Goal: Task Accomplishment & Management: Use online tool/utility

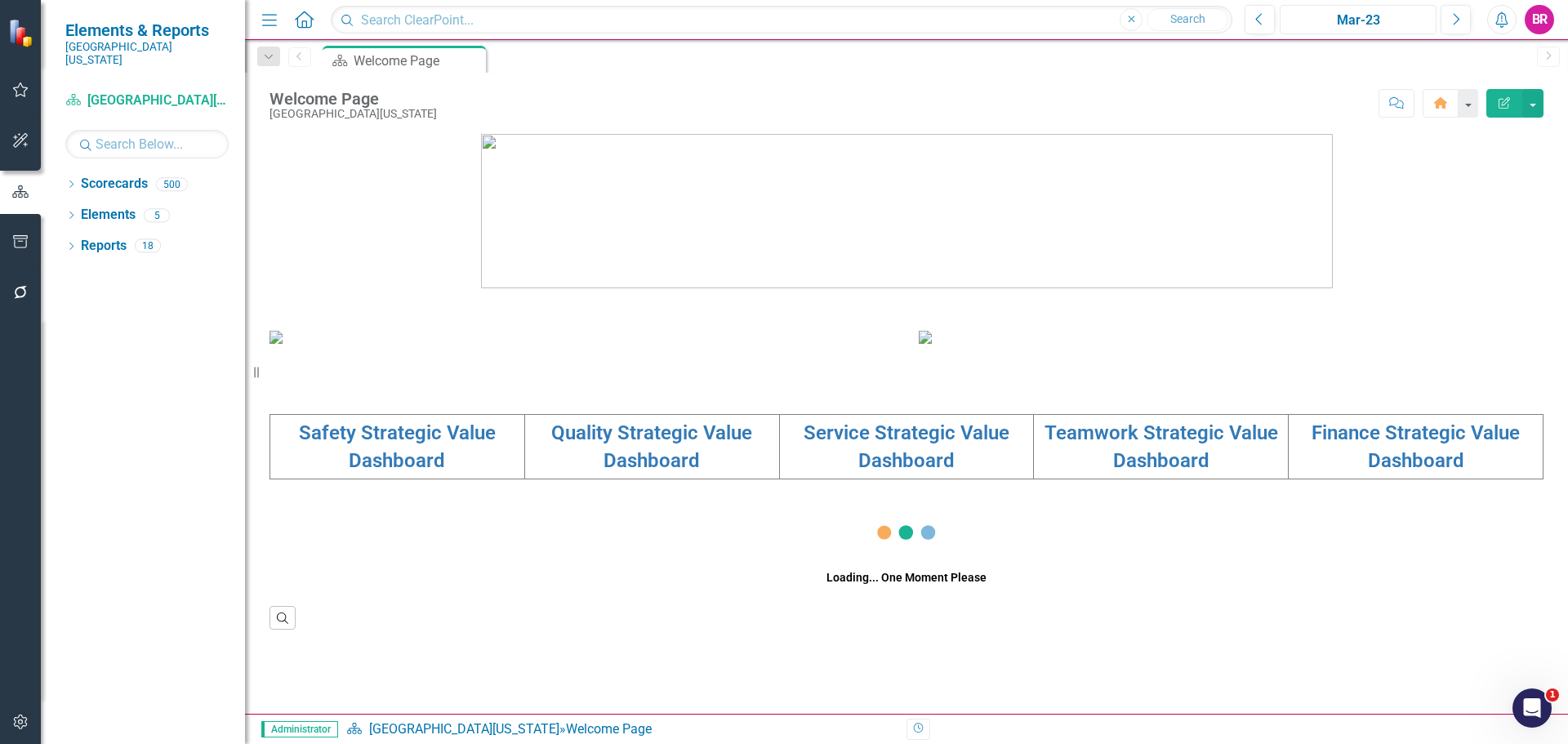
click at [1332, 13] on div "Mar-23" at bounding box center [1358, 20] width 145 height 20
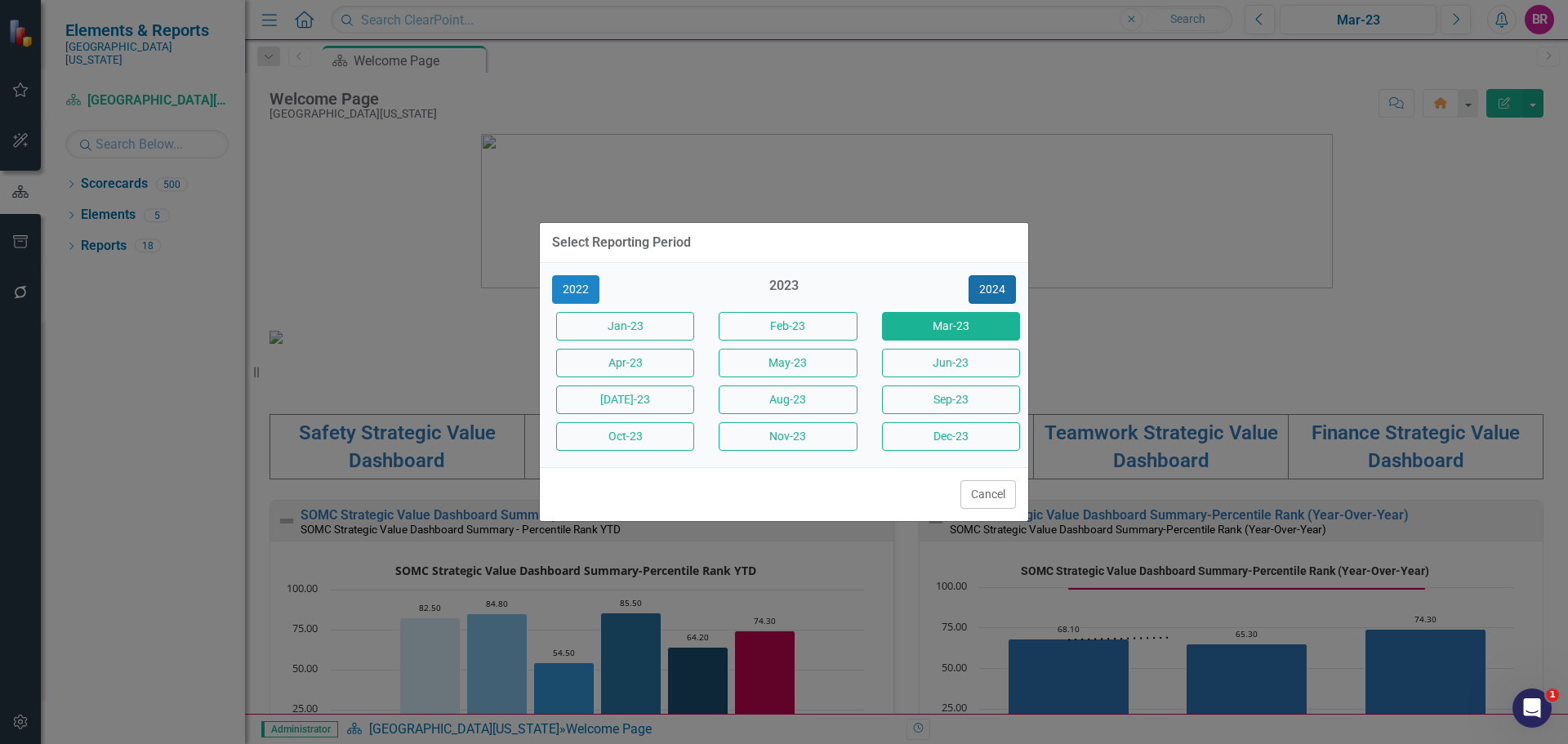
click at [995, 294] on button "2024" at bounding box center [991, 289] width 47 height 28
click at [995, 294] on button "2025" at bounding box center [991, 289] width 47 height 28
click at [961, 367] on button "Jun-25" at bounding box center [951, 363] width 138 height 28
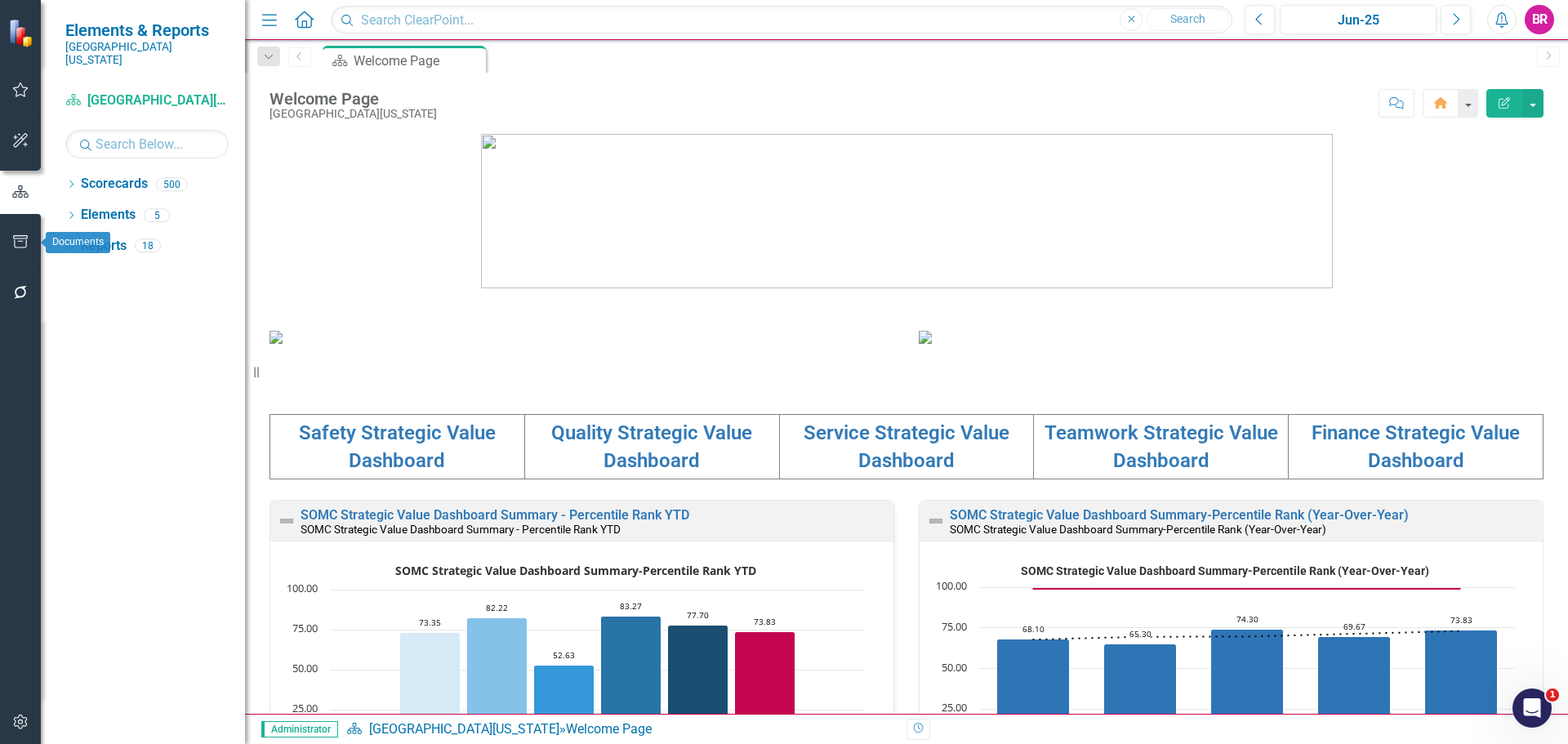
click at [25, 231] on button "button" at bounding box center [21, 242] width 37 height 34
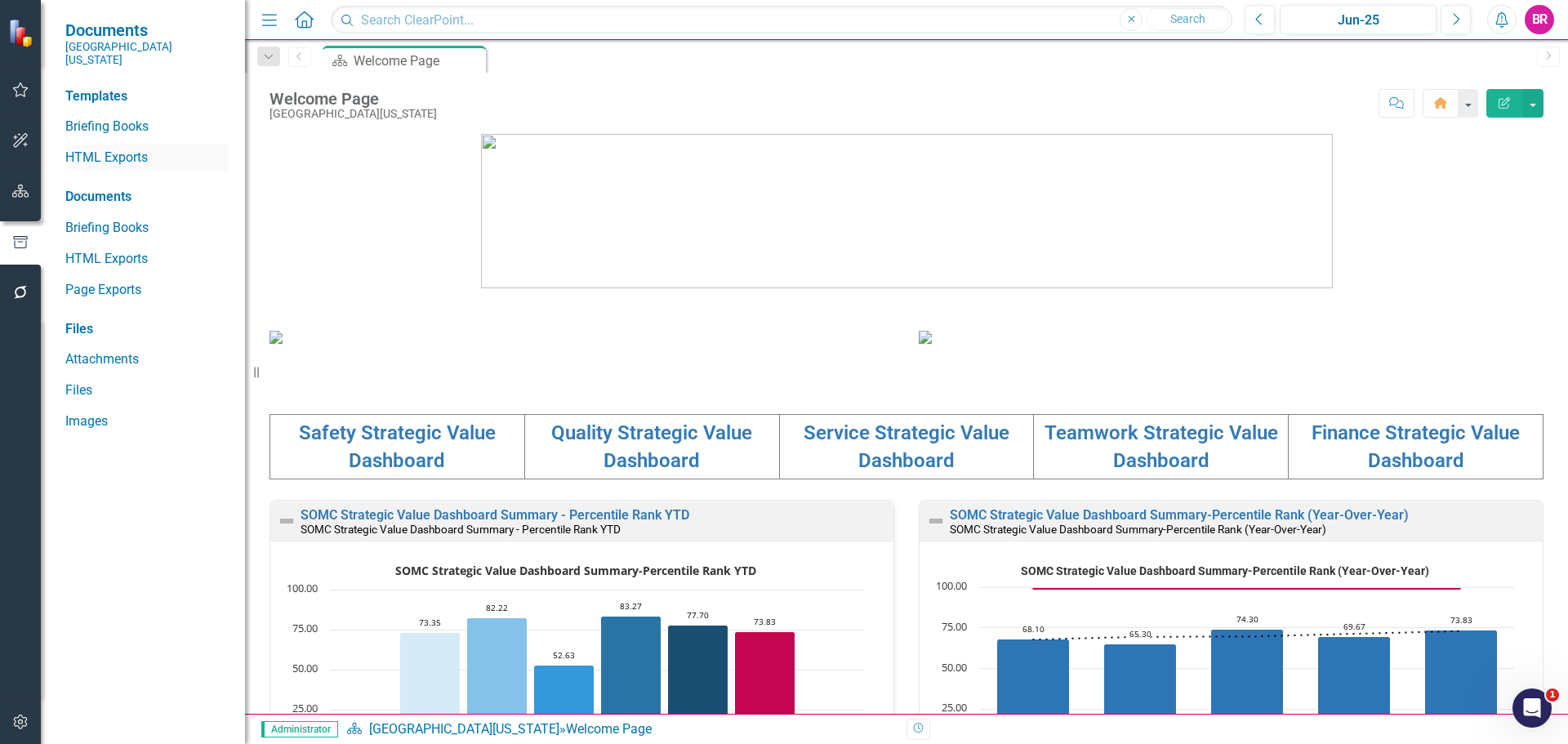
click at [105, 149] on link "HTML Exports" at bounding box center [147, 158] width 163 height 19
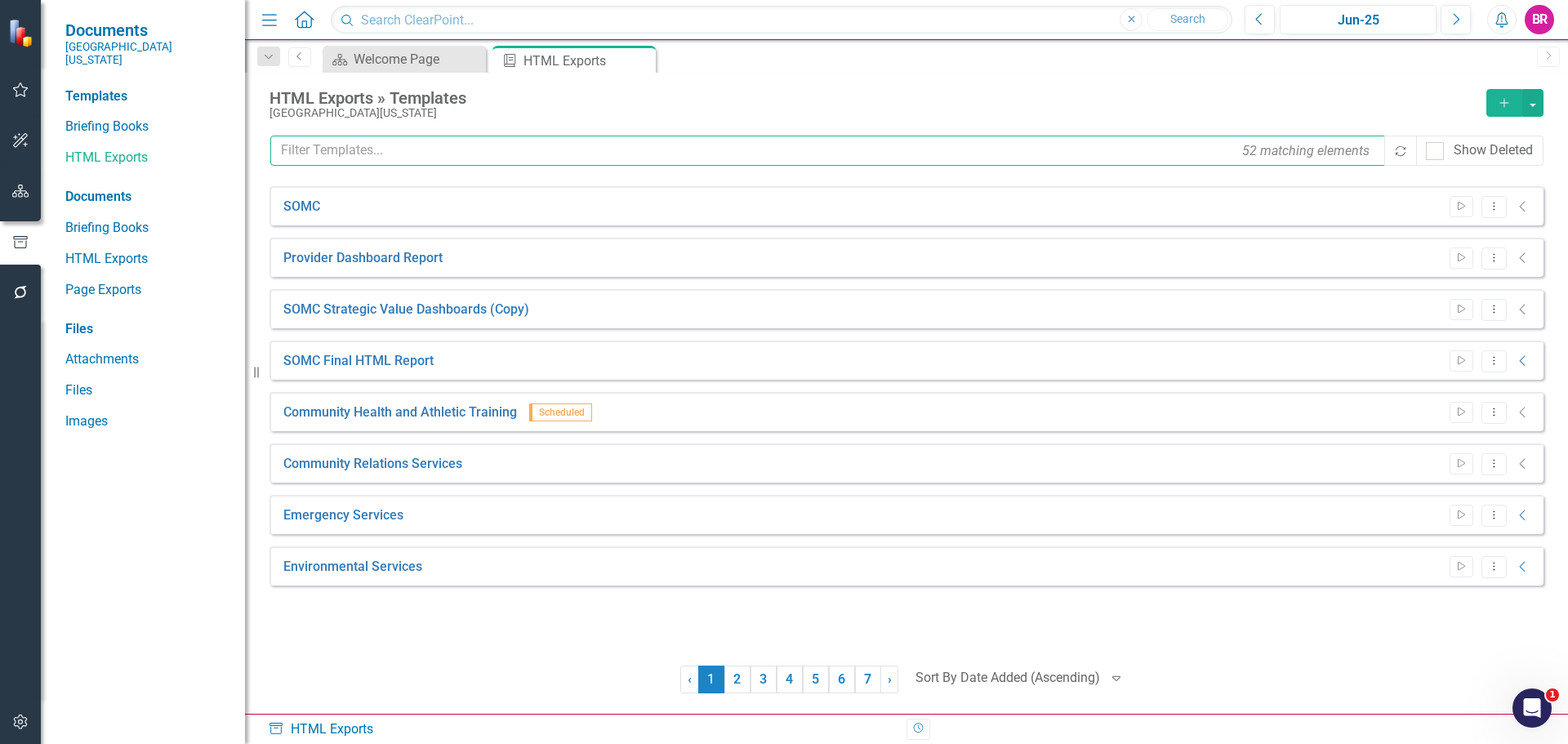
click at [480, 147] on input "text" at bounding box center [828, 150] width 1116 height 30
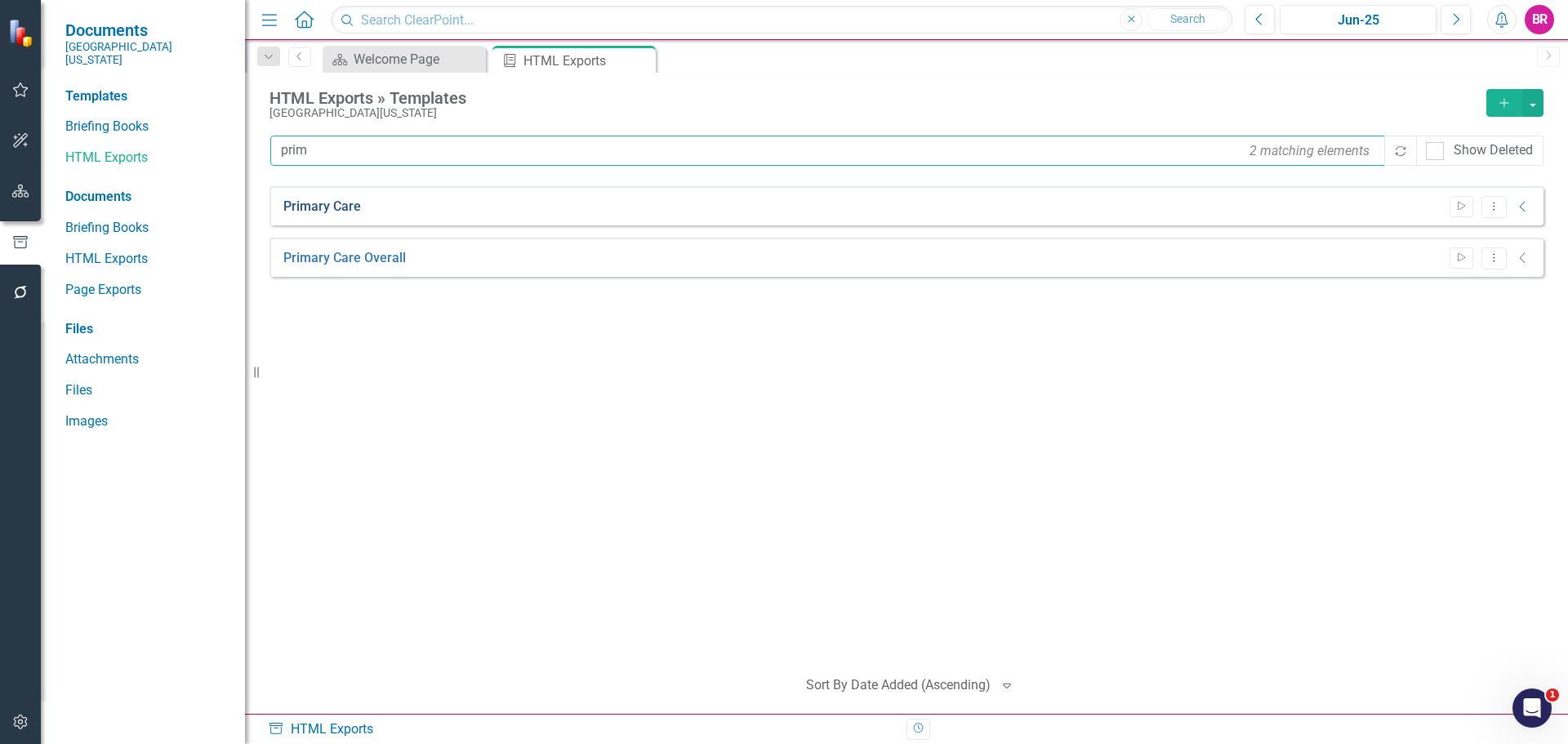
type input "prim"
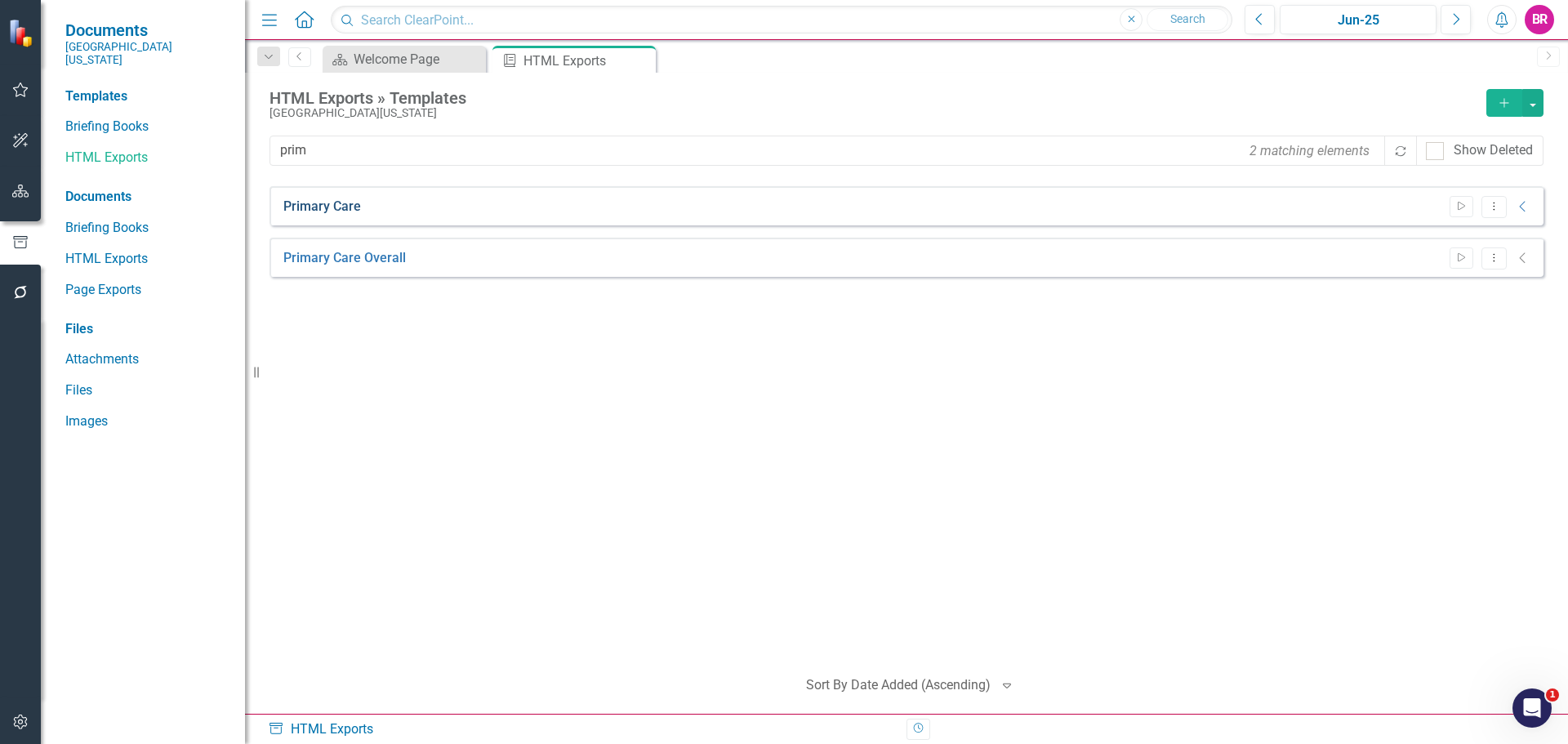
click at [309, 205] on link "Primary Care" at bounding box center [322, 207] width 77 height 19
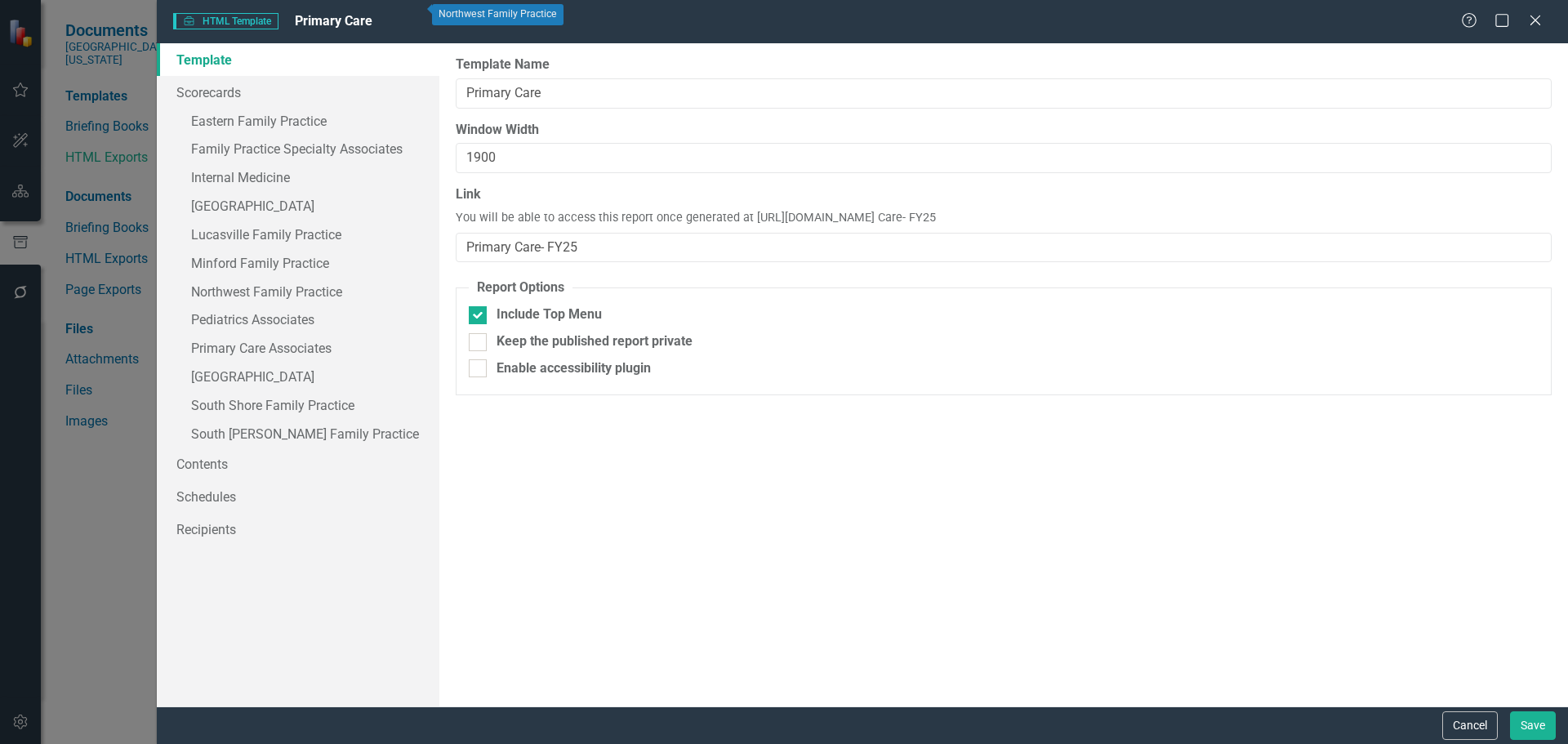
scroll to position [286, 0]
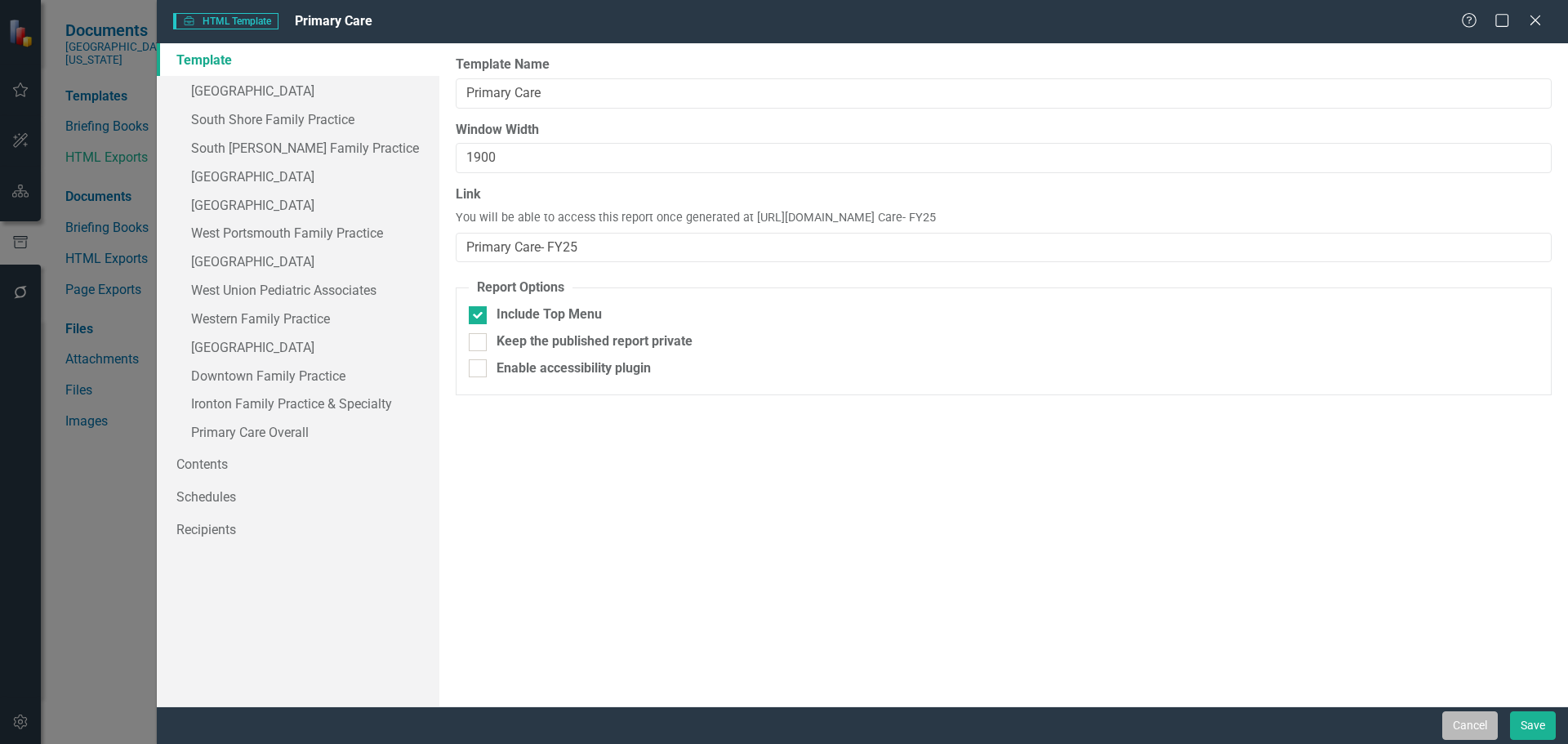
click at [1477, 722] on button "Cancel" at bounding box center [1470, 725] width 56 height 28
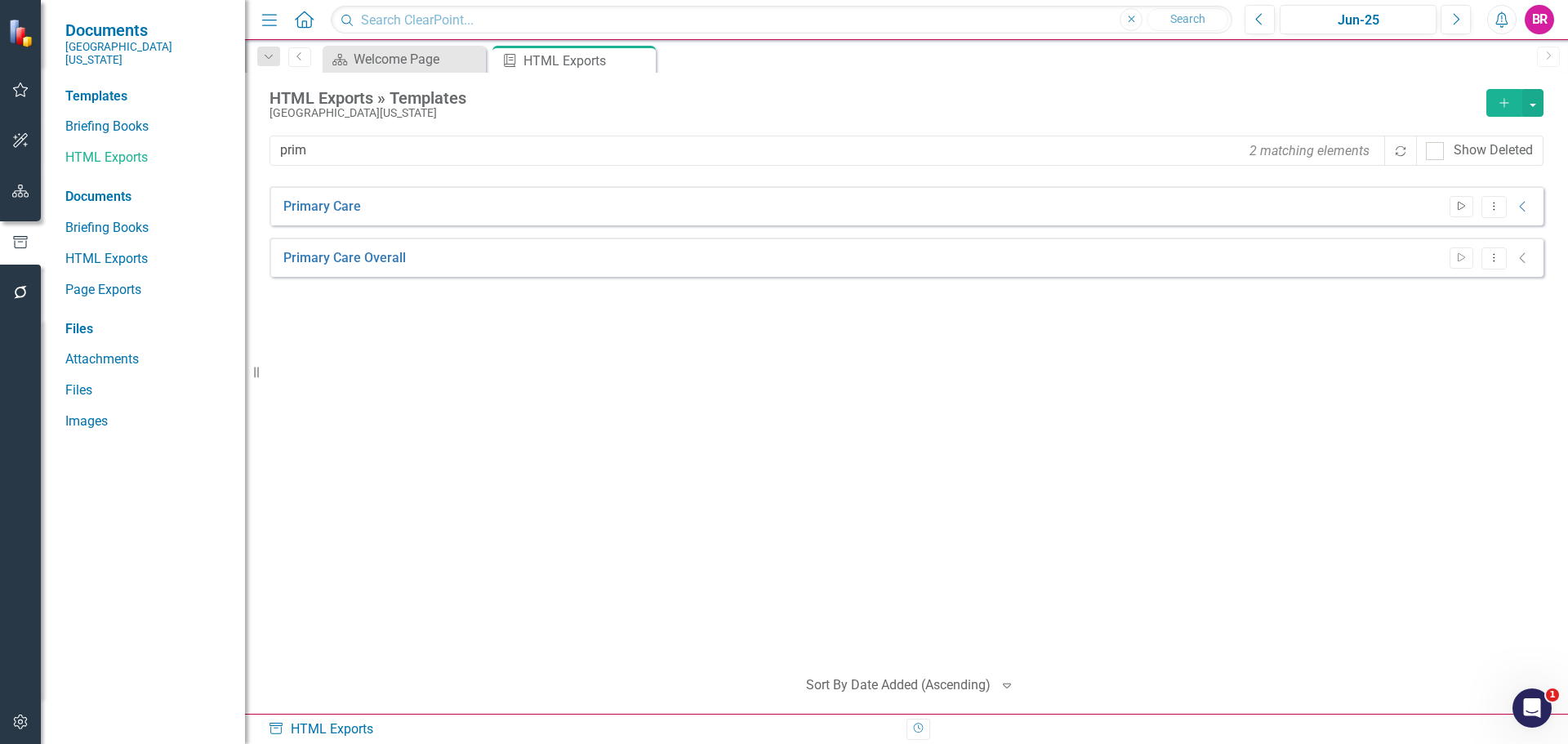
click at [1470, 209] on button "Start" at bounding box center [1461, 206] width 24 height 21
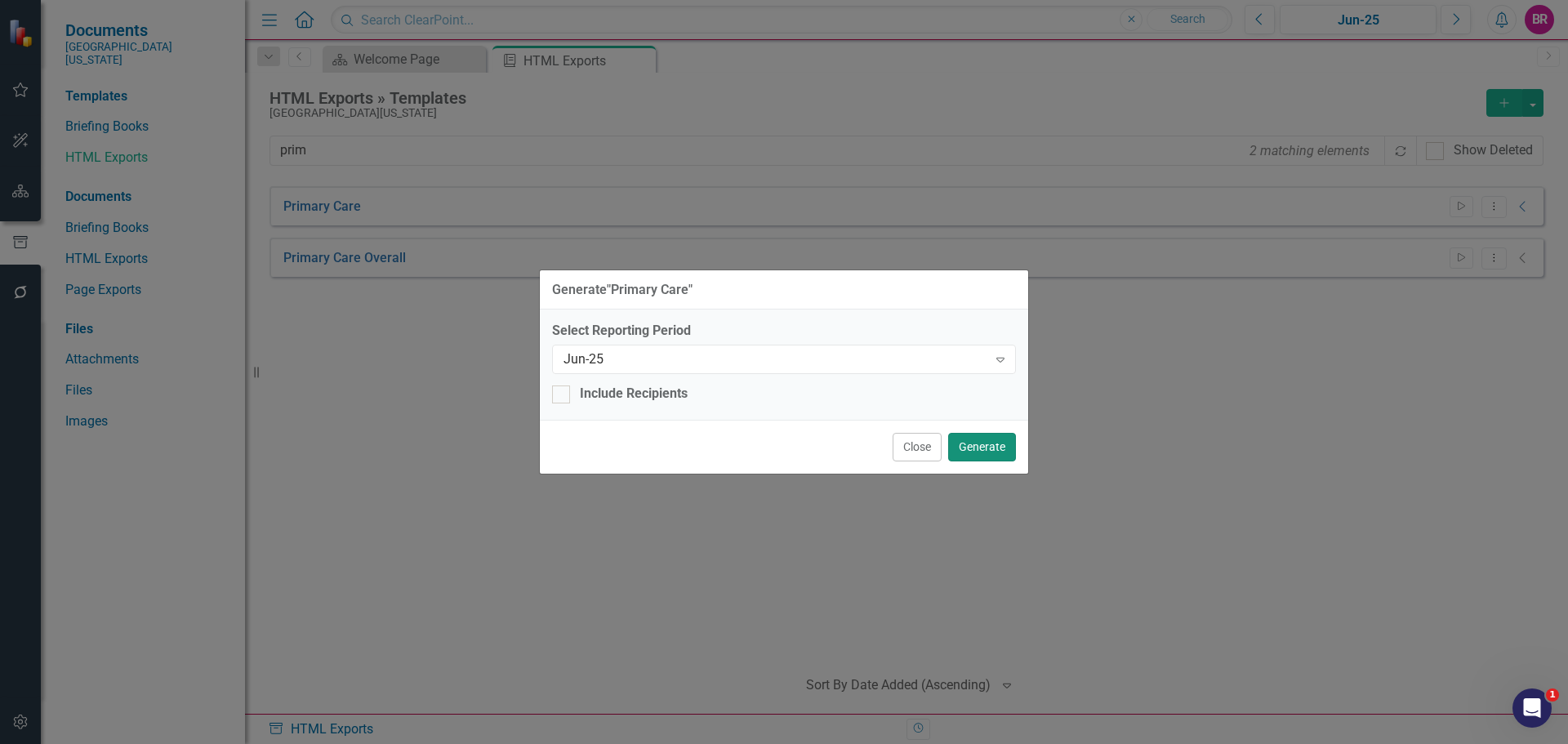
click at [999, 454] on button "Generate" at bounding box center [982, 447] width 68 height 28
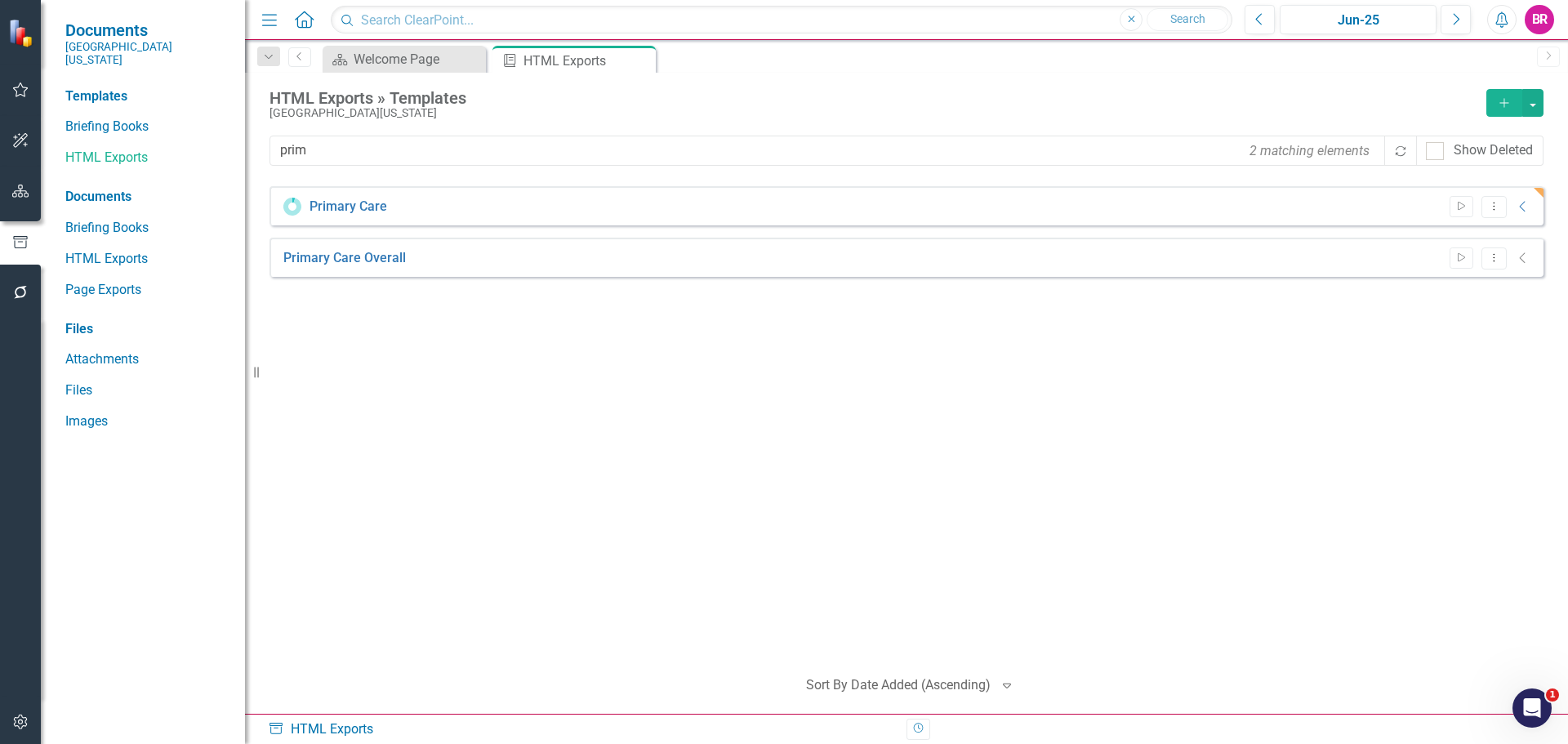
click at [1115, 611] on div "Primary Care Start Dropdown Menu Collapse HTML Primary Care Queued Jun-25 Link …" at bounding box center [906, 419] width 1274 height 467
